Goal: Information Seeking & Learning: Learn about a topic

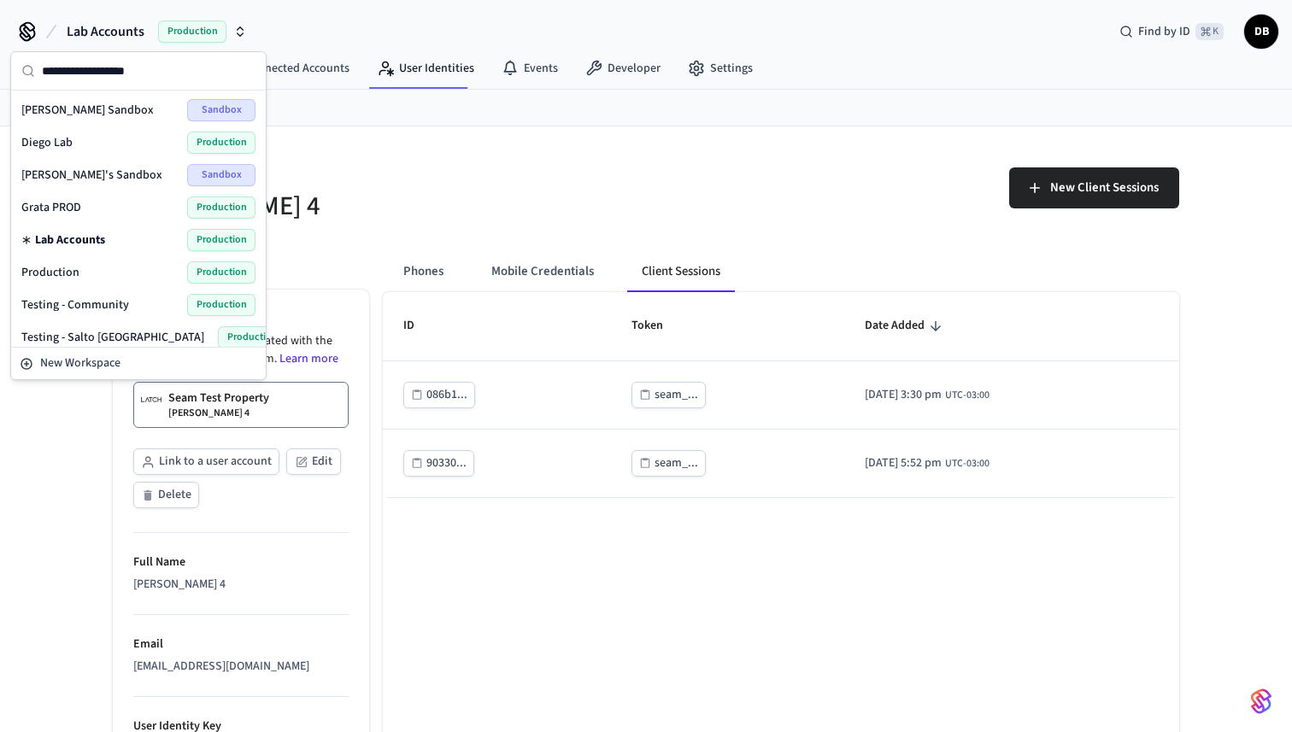
click at [79, 270] on div "Production Production" at bounding box center [138, 272] width 234 height 22
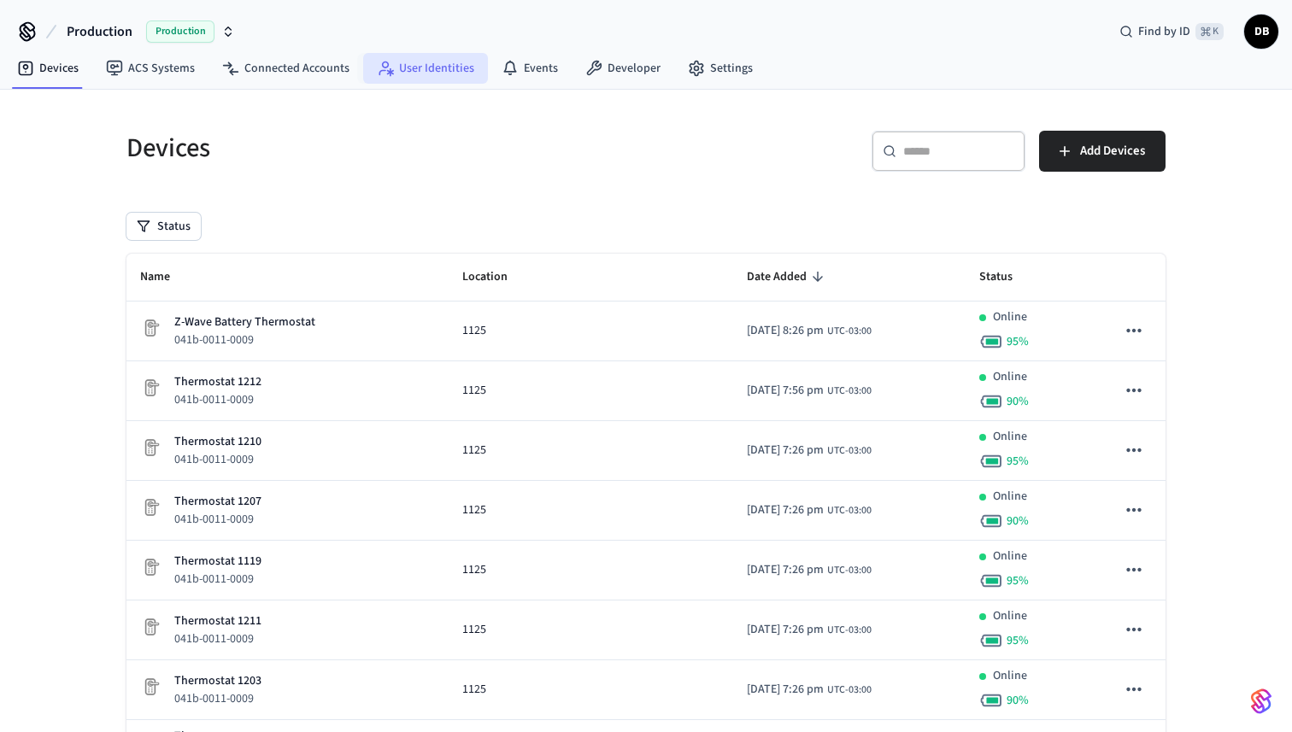
click at [400, 74] on link "User Identities" at bounding box center [425, 68] width 125 height 31
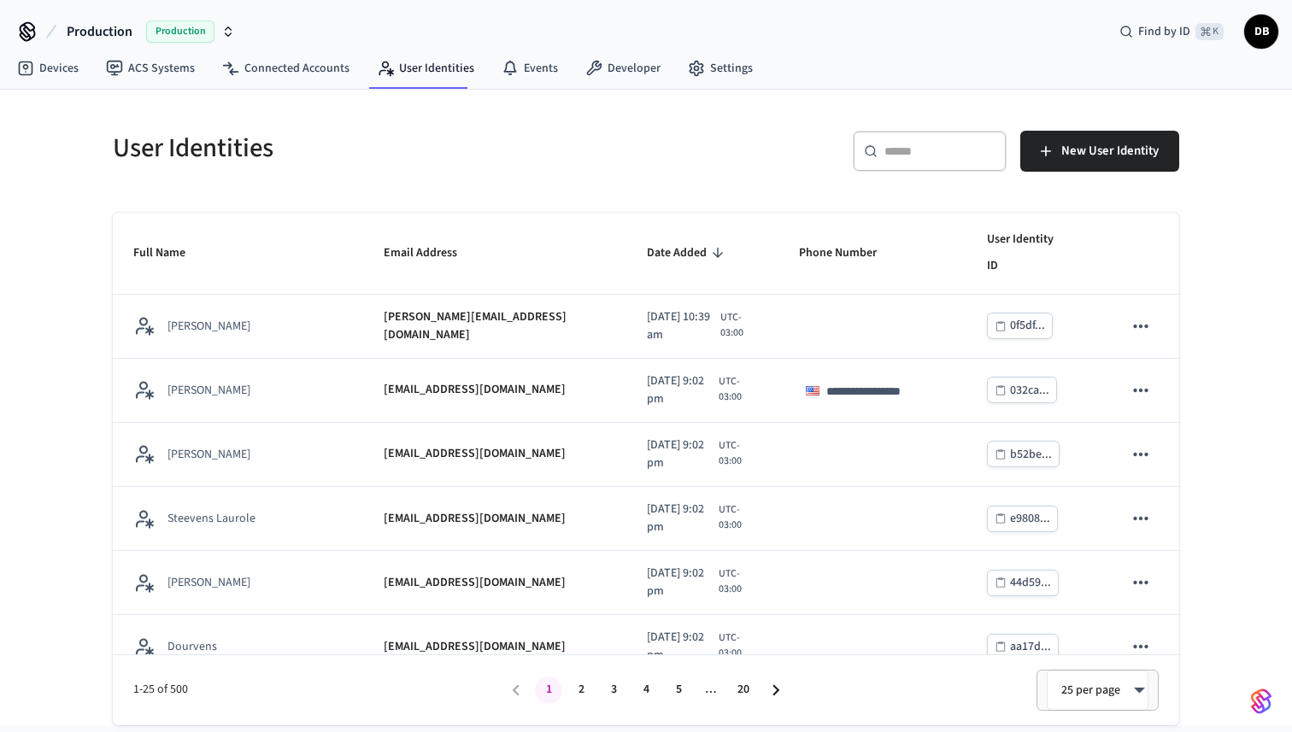
click at [895, 134] on div "​ ​" at bounding box center [930, 151] width 154 height 41
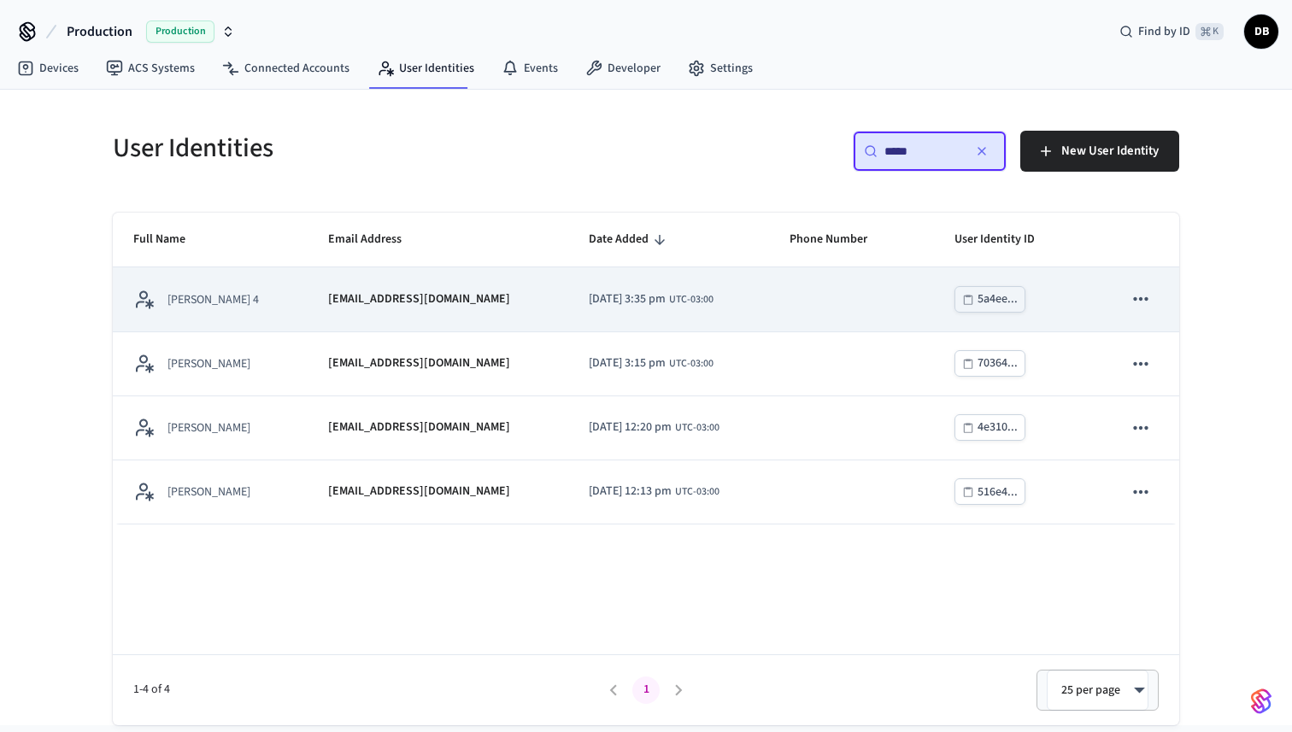
type input "*****"
click at [389, 302] on p "diego+latch4@getseam.com" at bounding box center [419, 300] width 182 height 18
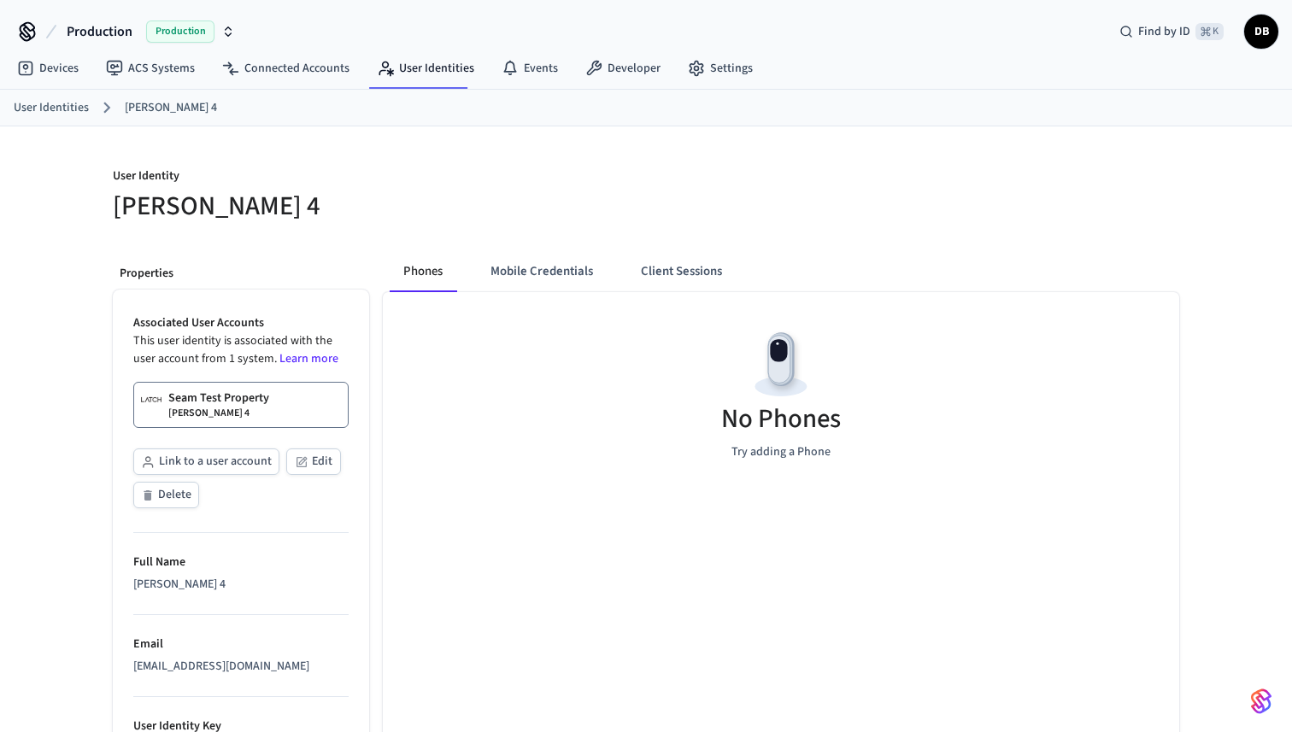
click at [57, 109] on link "User Identities" at bounding box center [51, 108] width 75 height 18
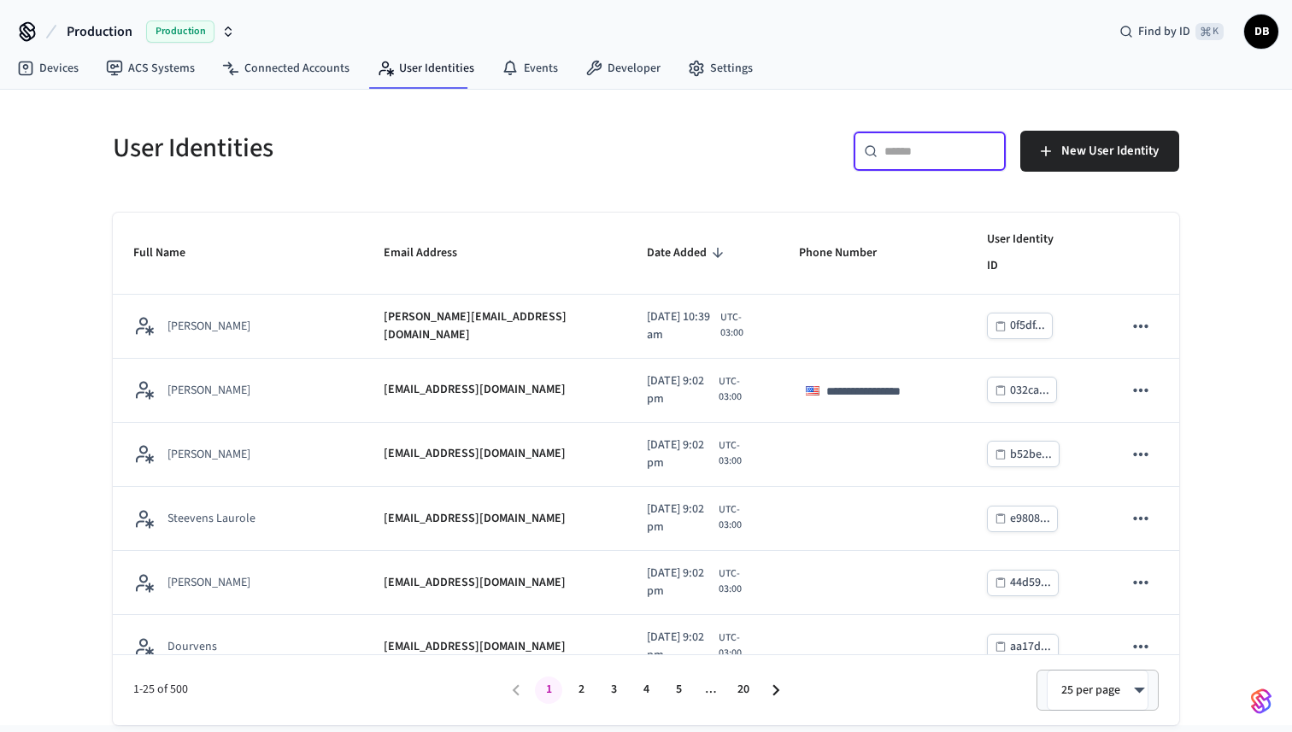
click at [939, 151] on input "text" at bounding box center [939, 151] width 111 height 17
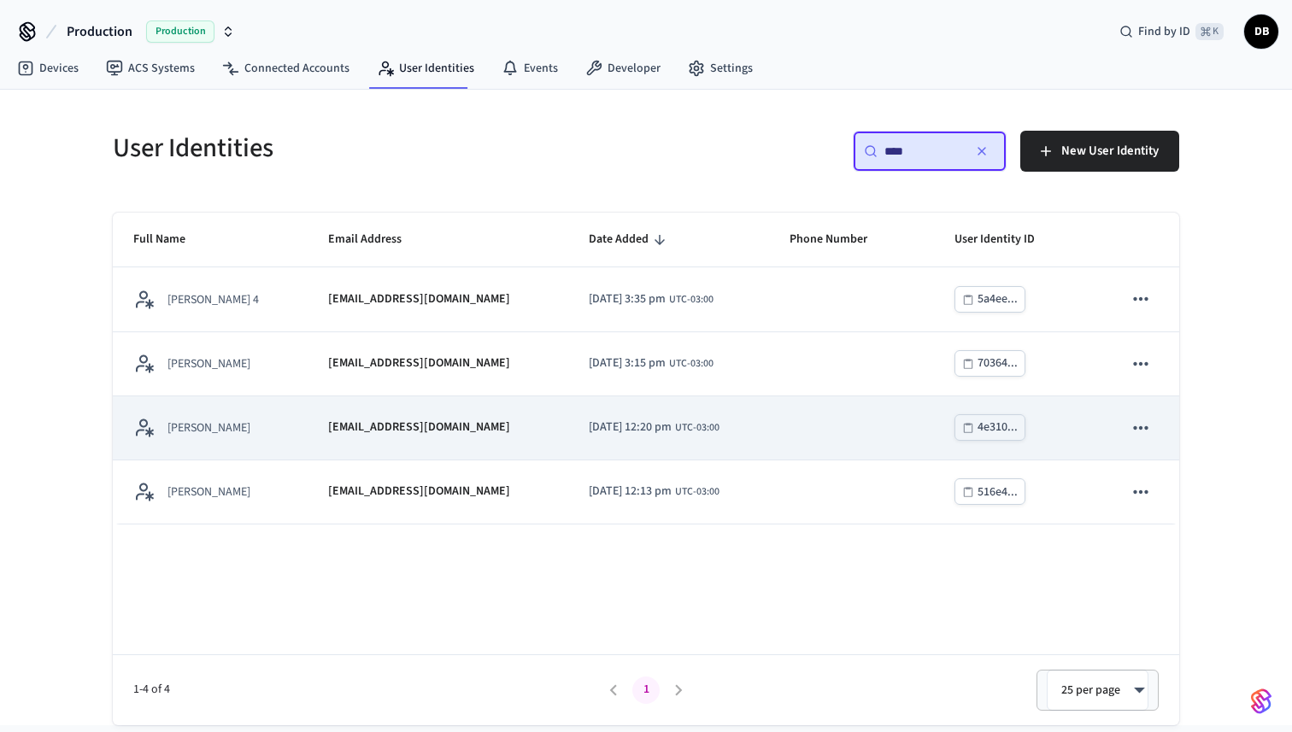
type input "****"
click at [308, 433] on td "[EMAIL_ADDRESS][DOMAIN_NAME]" at bounding box center [438, 429] width 261 height 64
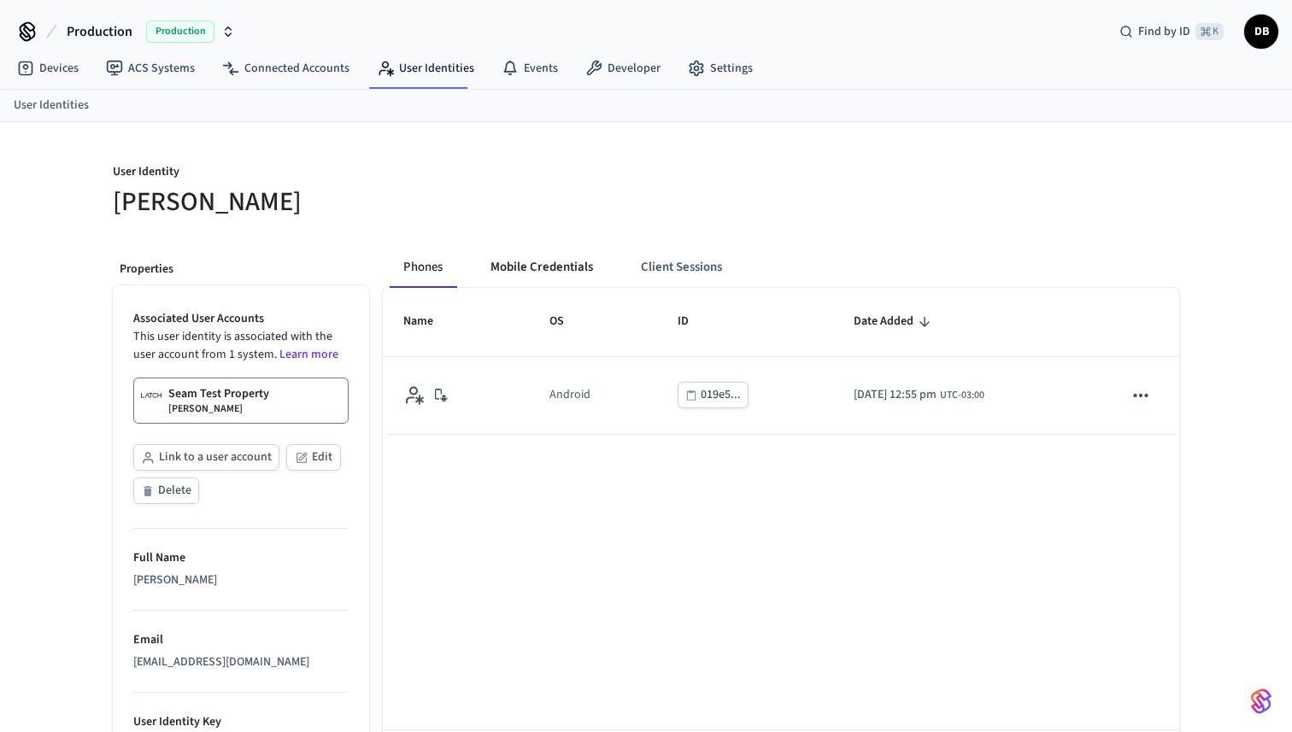
click at [576, 279] on button "Mobile Credentials" at bounding box center [542, 267] width 130 height 41
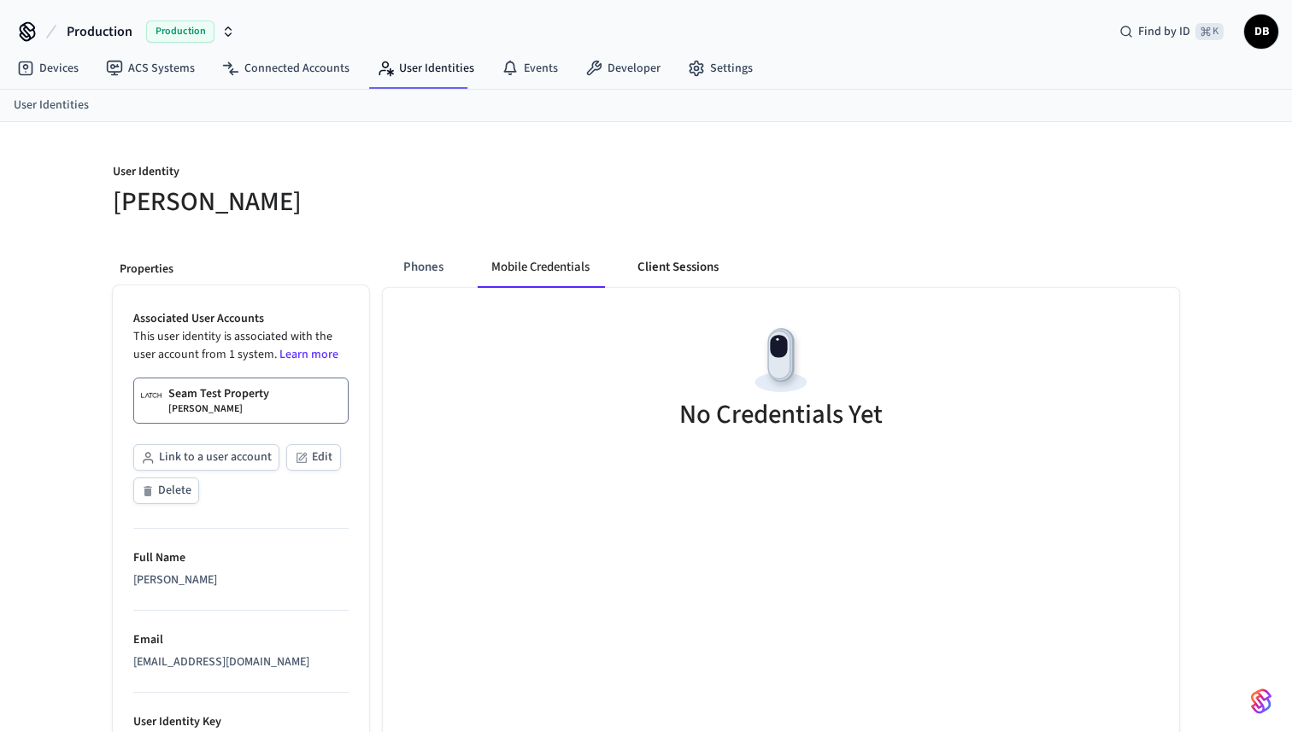
click at [672, 258] on button "Client Sessions" at bounding box center [678, 267] width 109 height 41
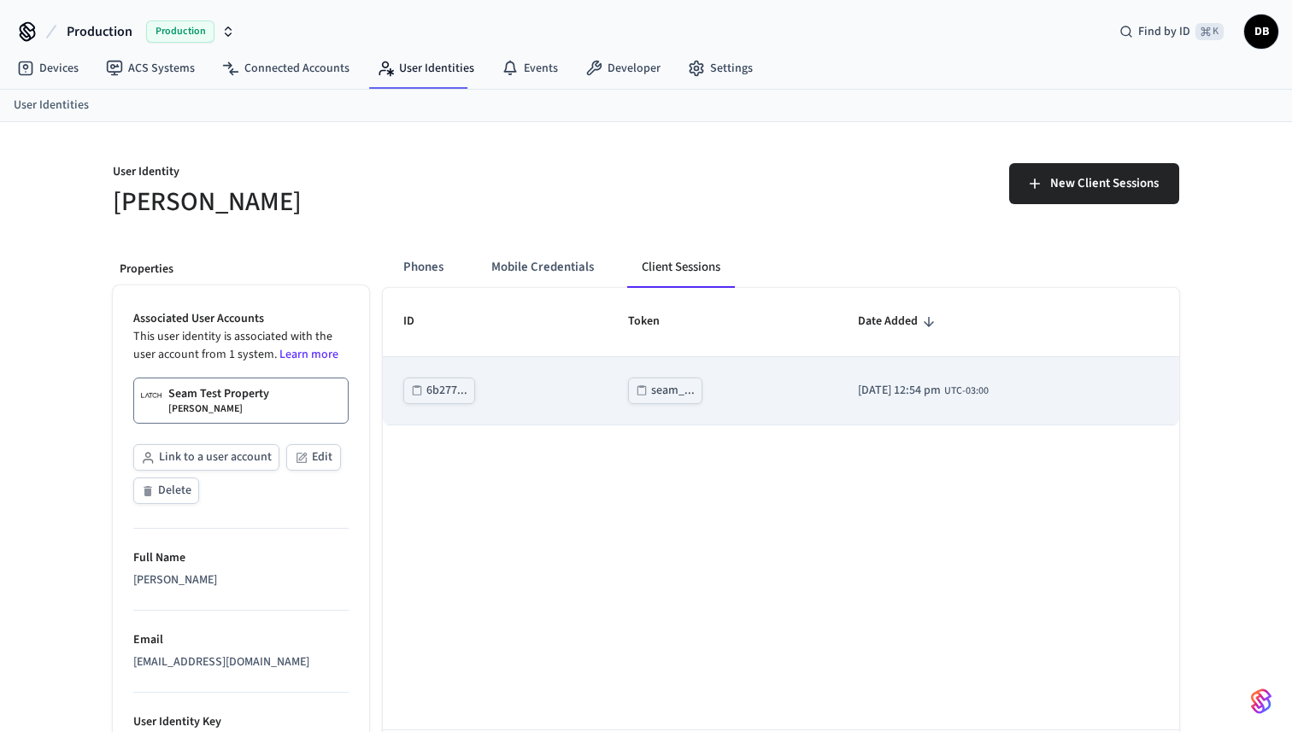
click at [651, 395] on div "seam_..." at bounding box center [673, 390] width 44 height 21
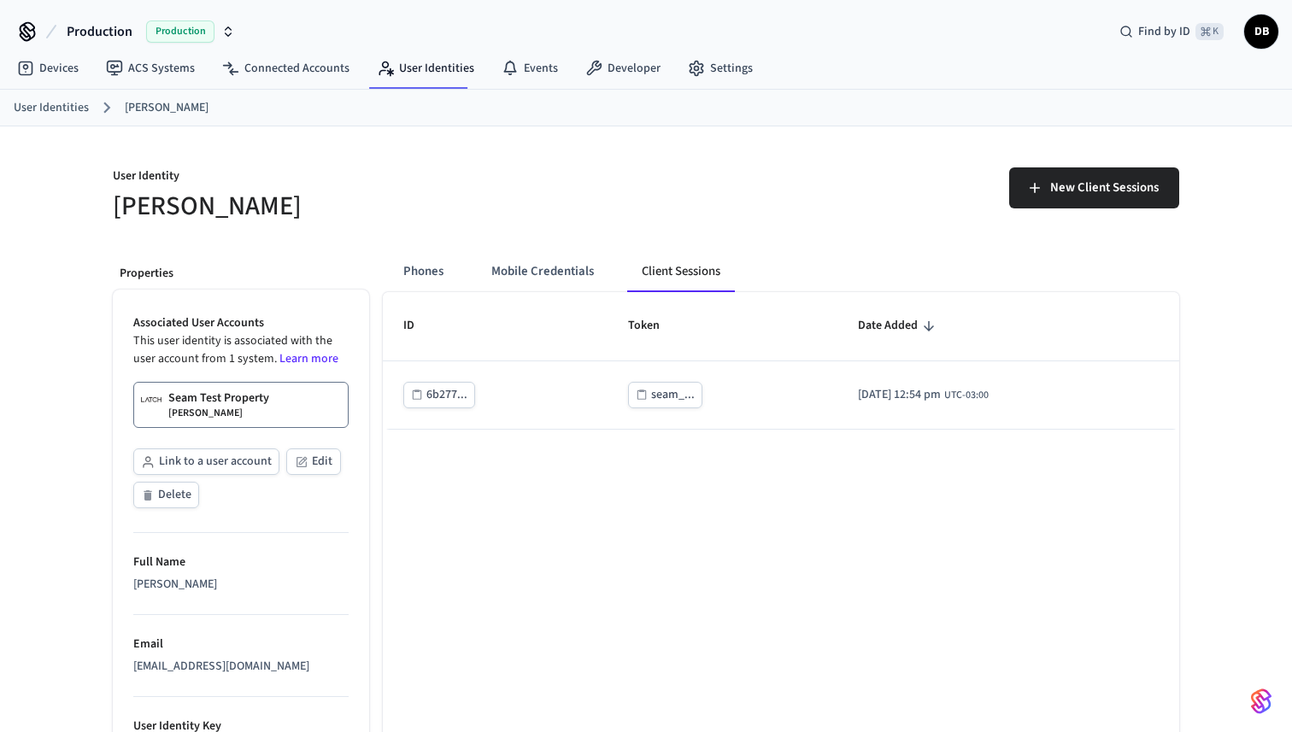
click at [256, 410] on div "Seam Test Property Diego Bezerra" at bounding box center [218, 405] width 101 height 31
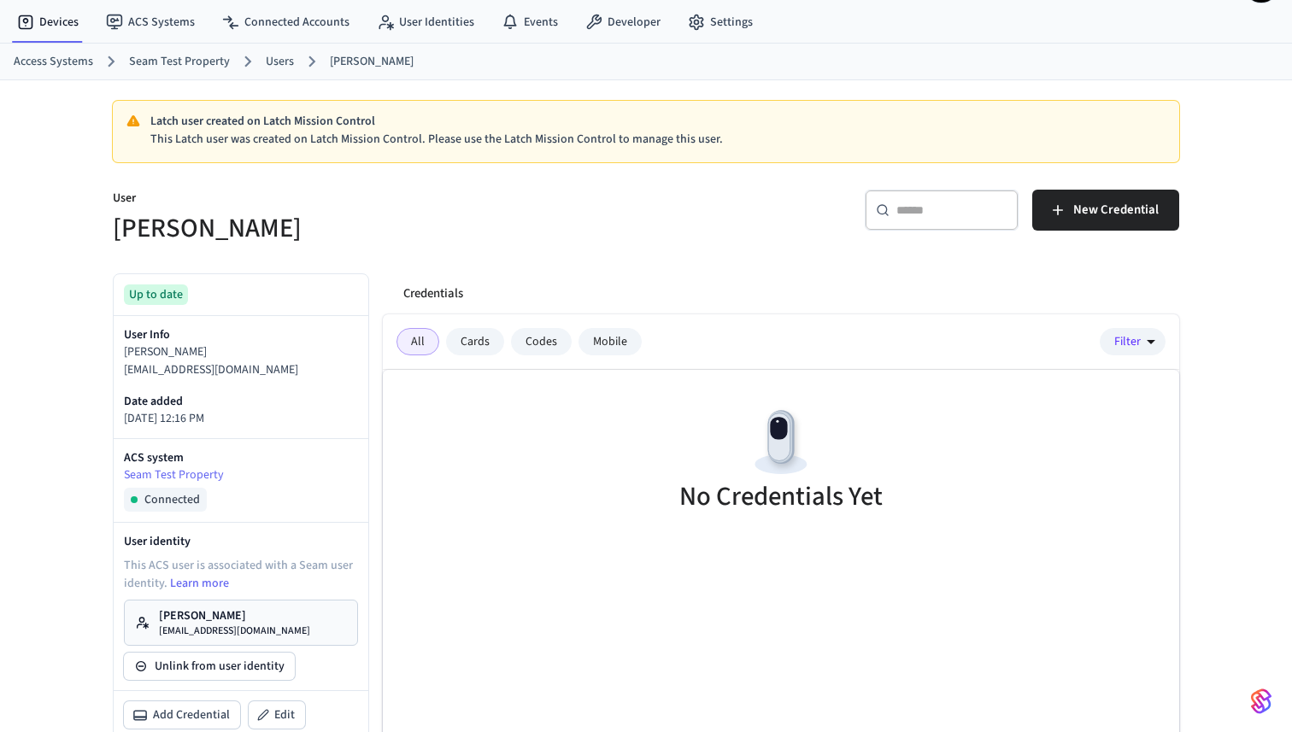
scroll to position [57, 0]
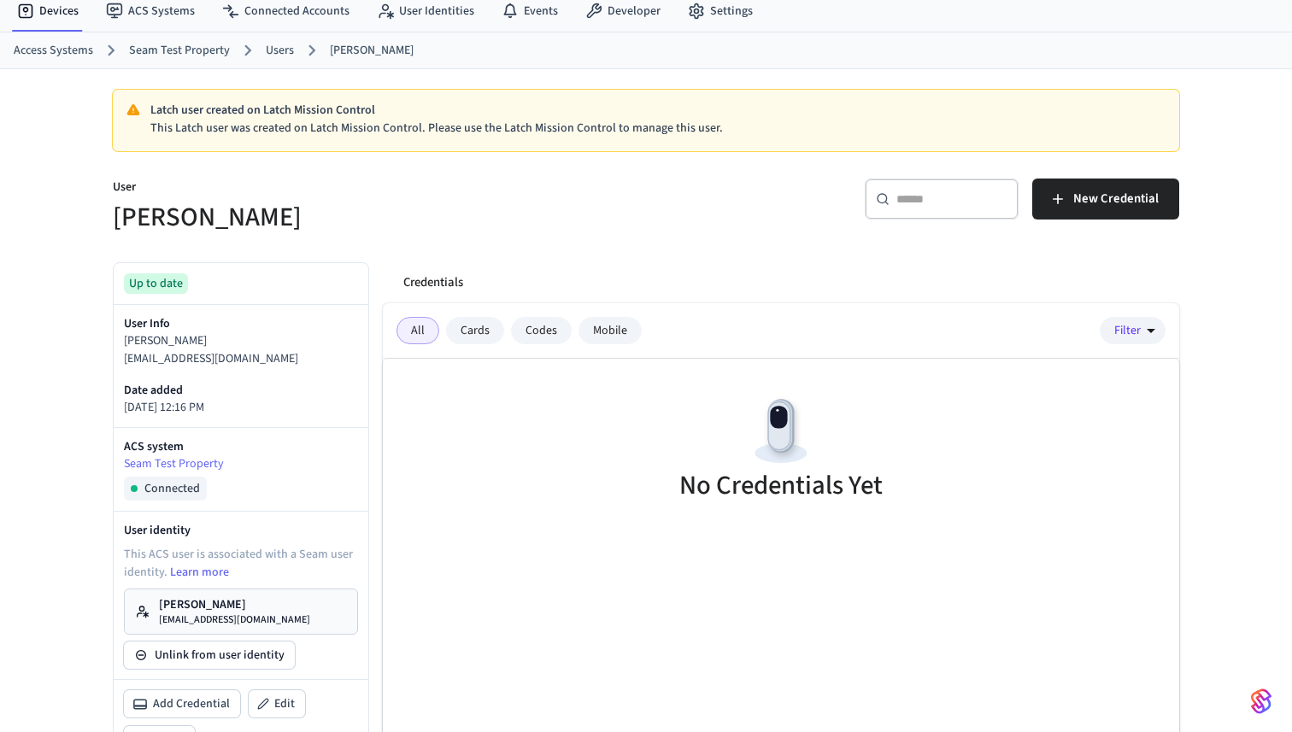
click at [480, 336] on div "Cards" at bounding box center [475, 330] width 58 height 27
click at [537, 332] on div "Codes" at bounding box center [541, 330] width 61 height 27
click at [622, 337] on div "Mobile" at bounding box center [610, 330] width 63 height 27
click at [442, 330] on div "All Cards Codes Mobile" at bounding box center [519, 330] width 245 height 27
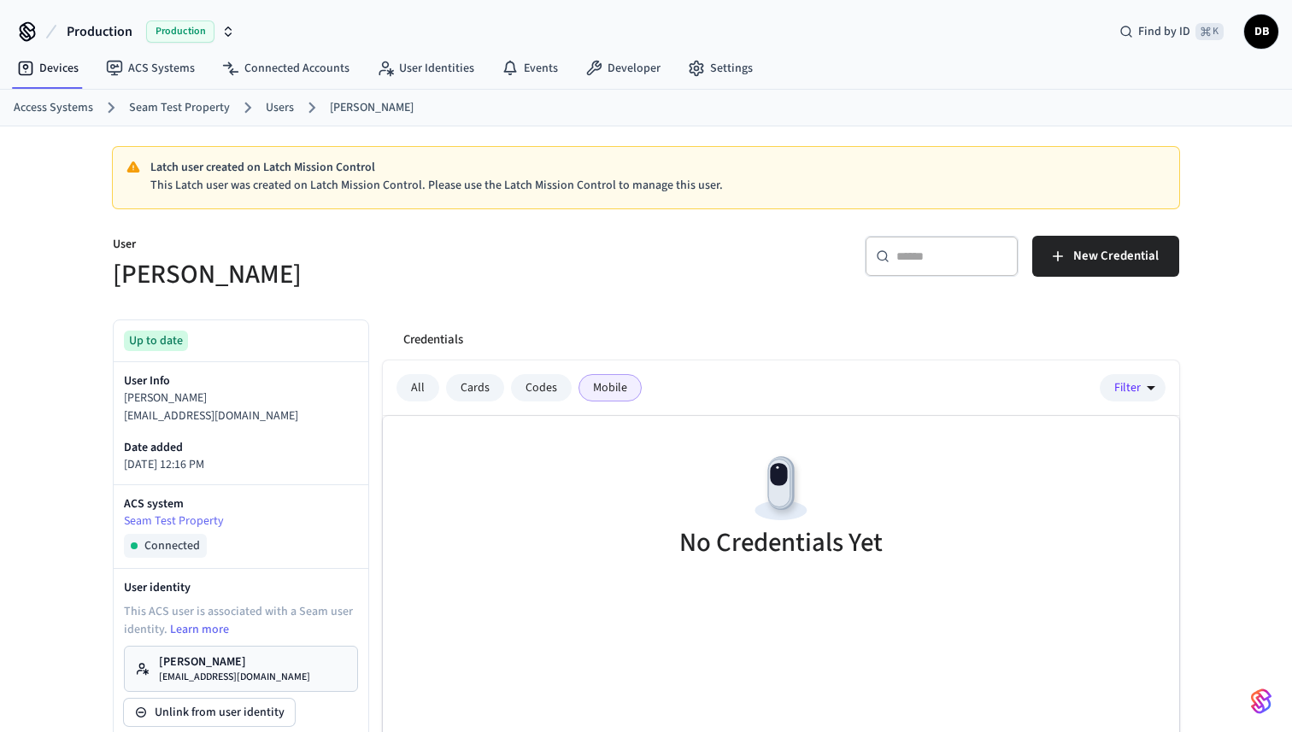
scroll to position [320, 0]
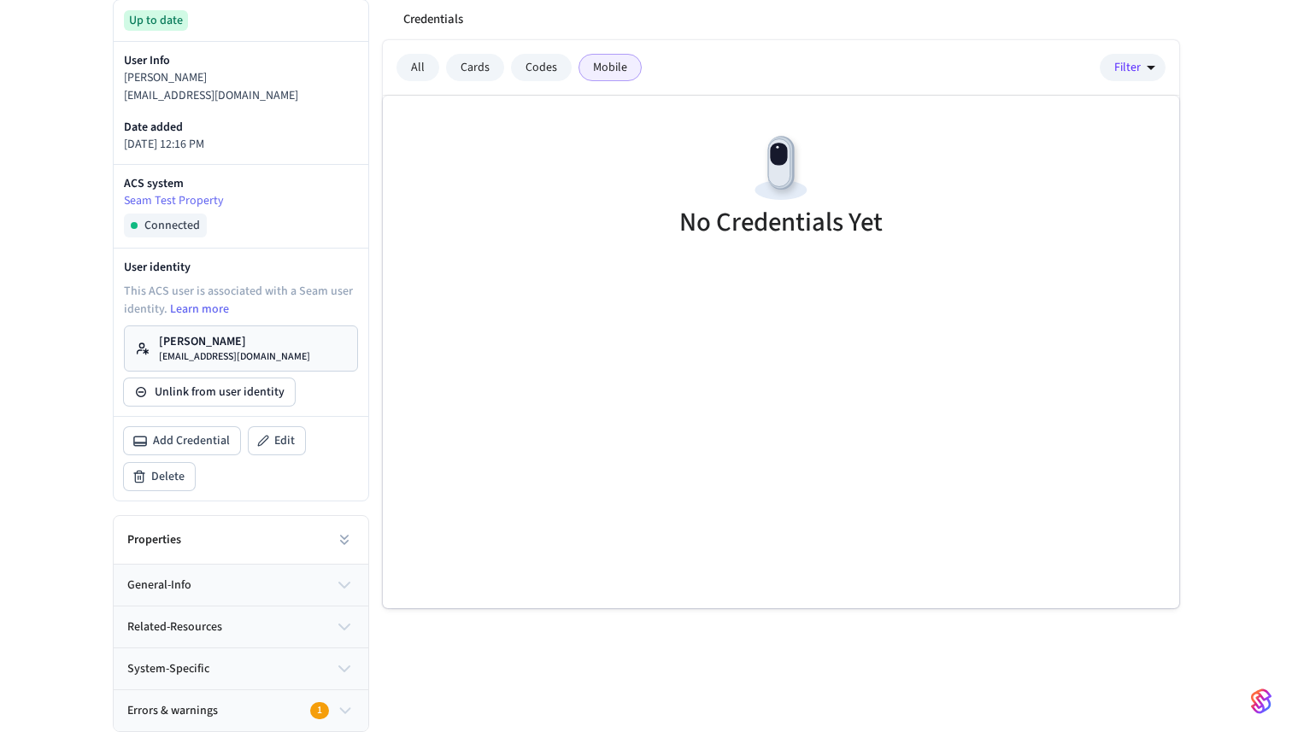
click at [268, 698] on button "Errors & warnings 1" at bounding box center [241, 710] width 255 height 41
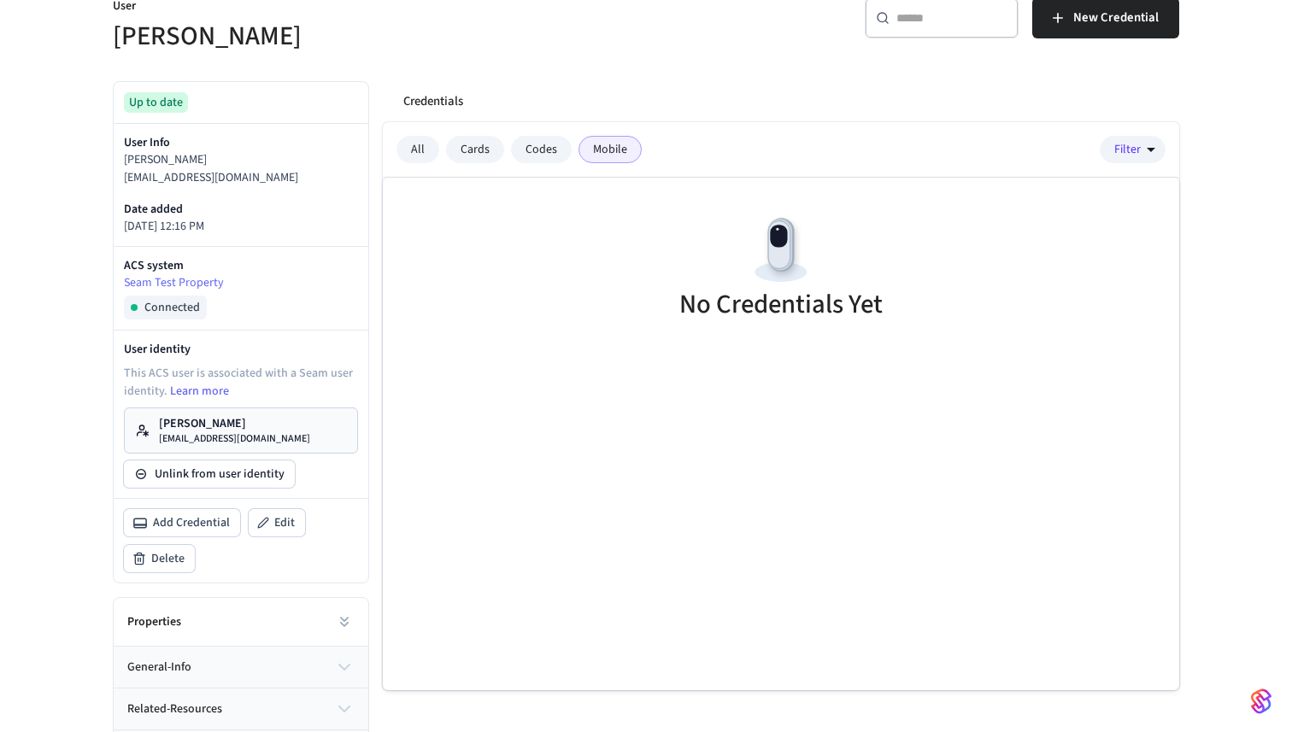
scroll to position [0, 0]
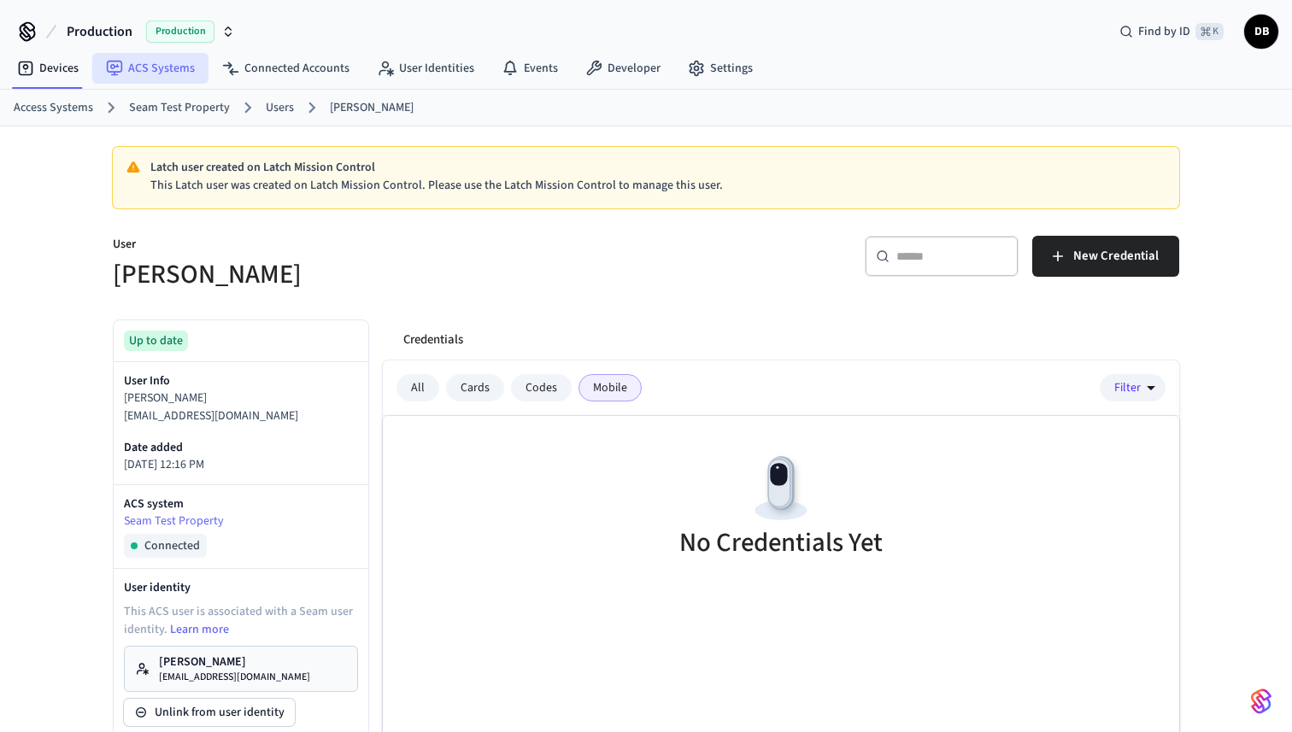
click at [173, 65] on link "ACS Systems" at bounding box center [150, 68] width 116 height 31
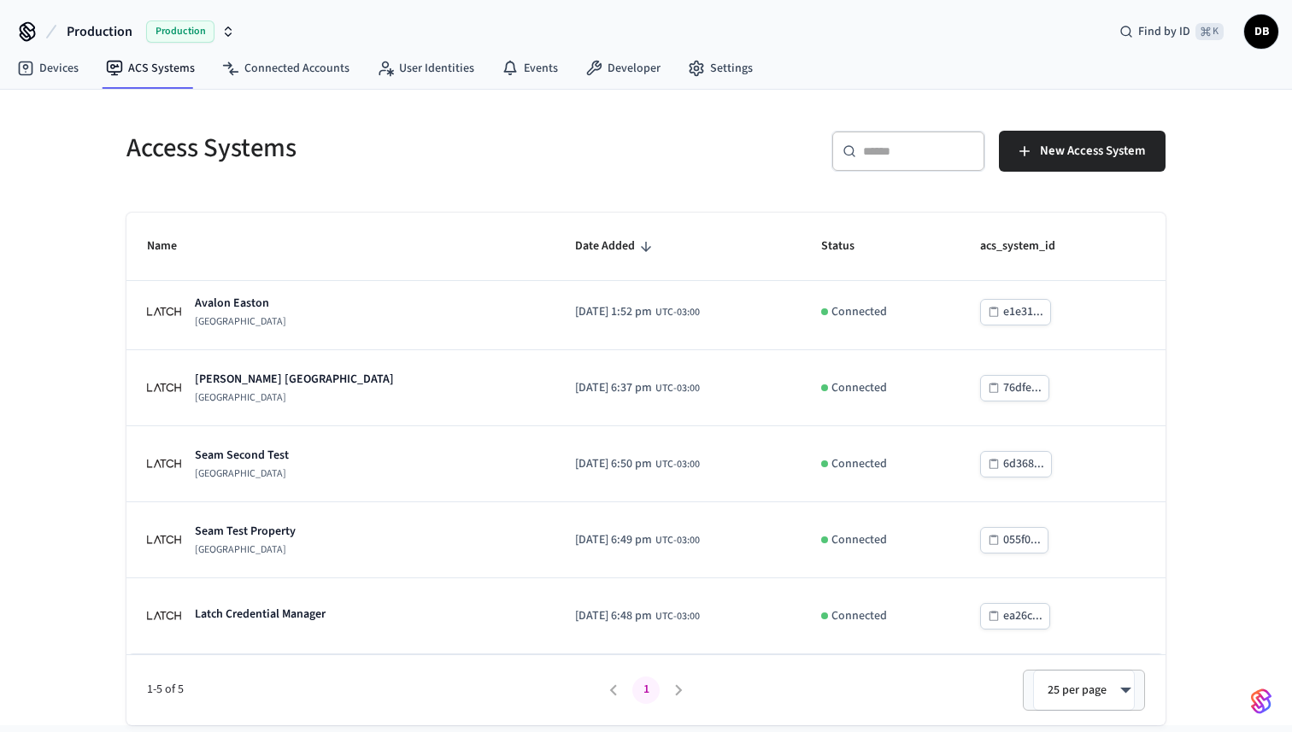
scroll to position [8, 0]
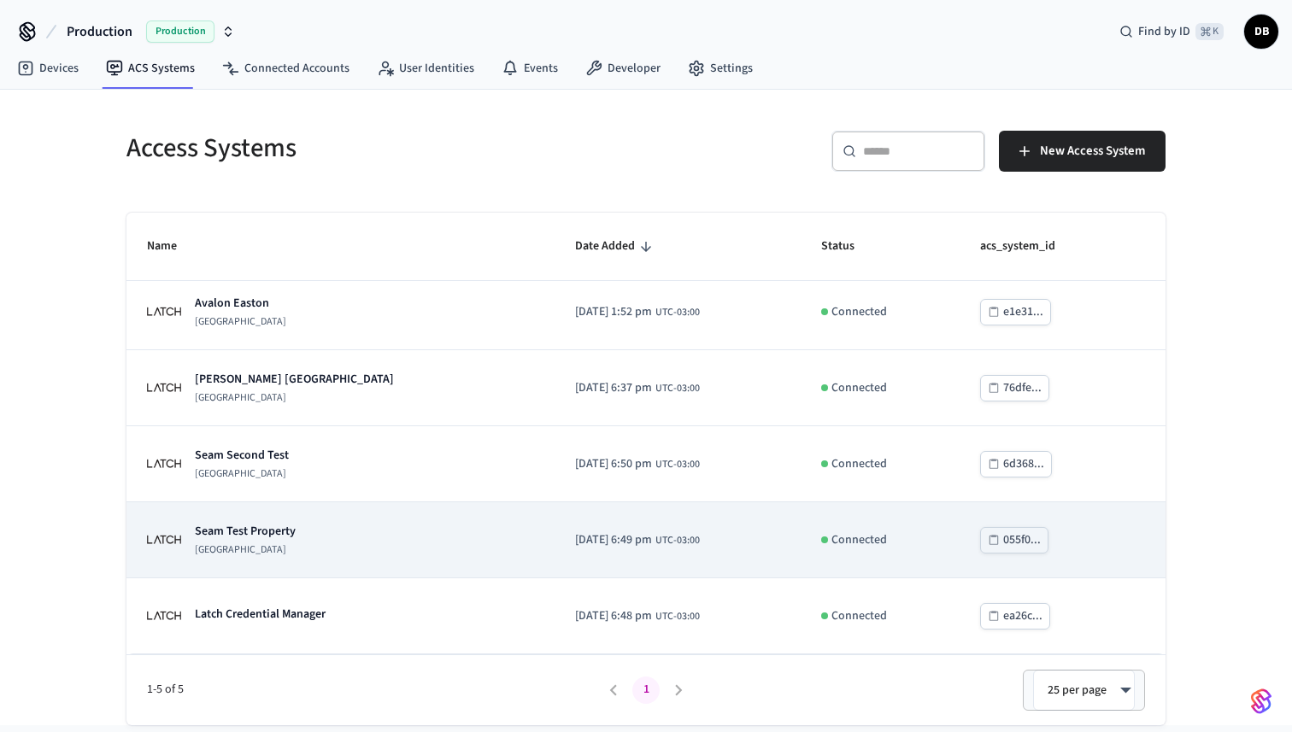
click at [285, 540] on div "Seam Test Property [GEOGRAPHIC_DATA]" at bounding box center [245, 540] width 101 height 34
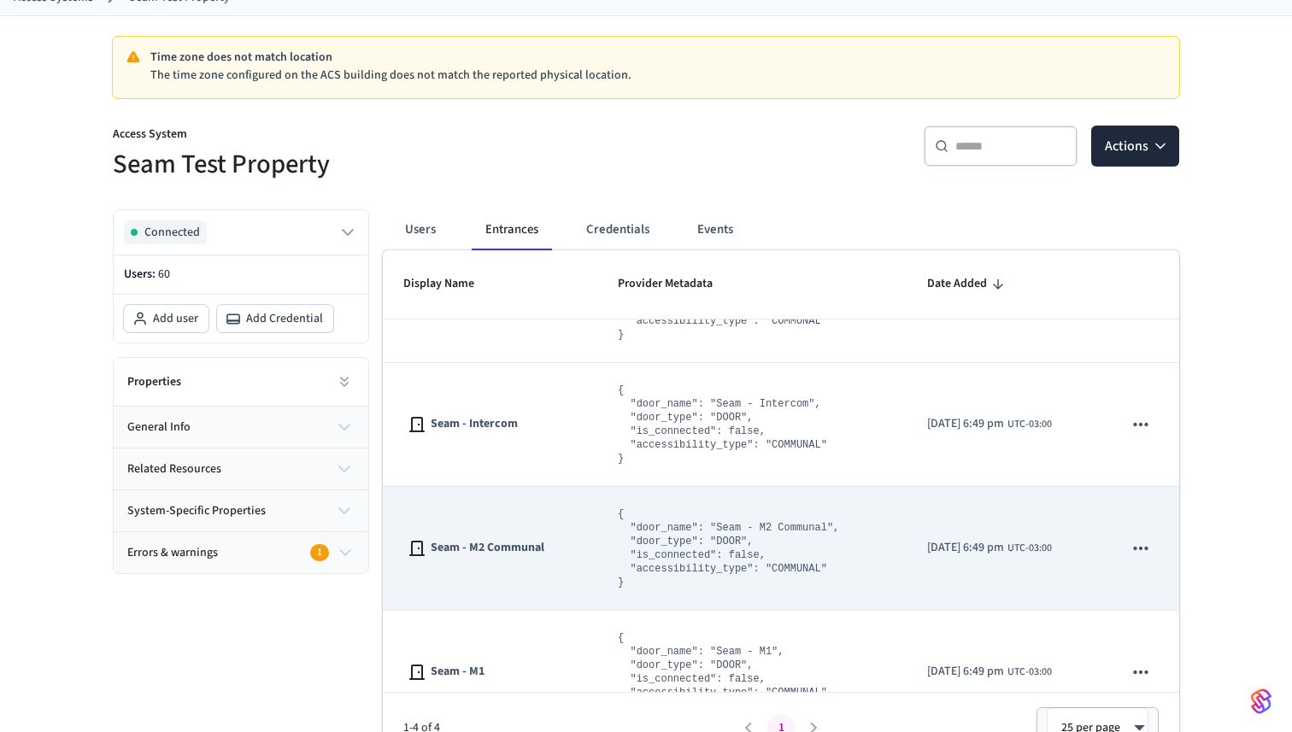
scroll to position [123, 0]
